Goal: Task Accomplishment & Management: Use online tool/utility

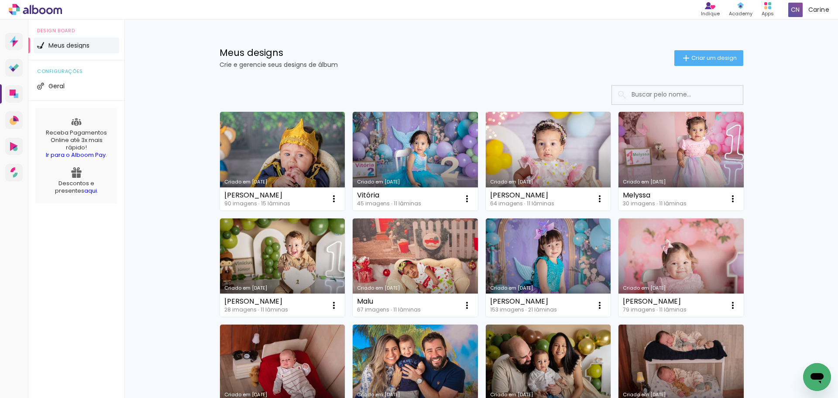
click at [299, 157] on link "Criado em [DATE]" at bounding box center [282, 161] width 125 height 99
